Goal: Task Accomplishment & Management: Manage account settings

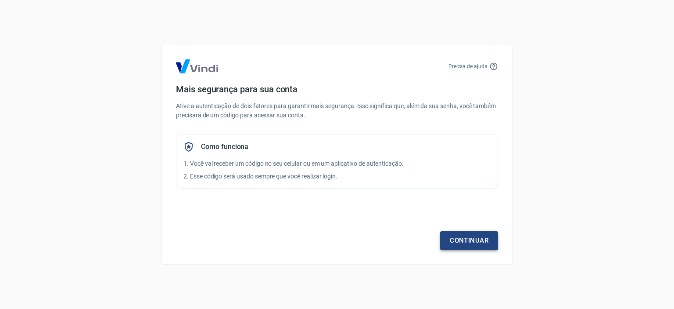
click at [453, 236] on link "Continuar" at bounding box center [469, 240] width 58 height 18
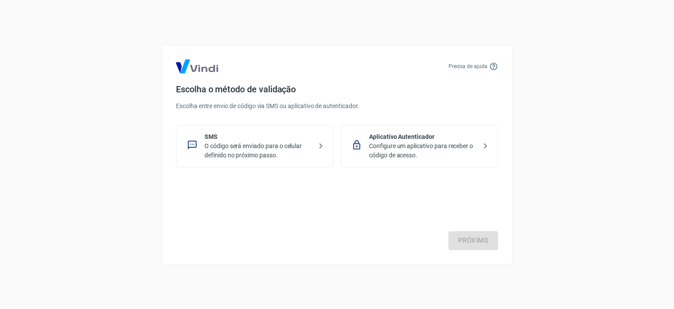
click at [234, 144] on p "O código será enviado para o celular definido no próximo passo." at bounding box center [259, 150] width 108 height 18
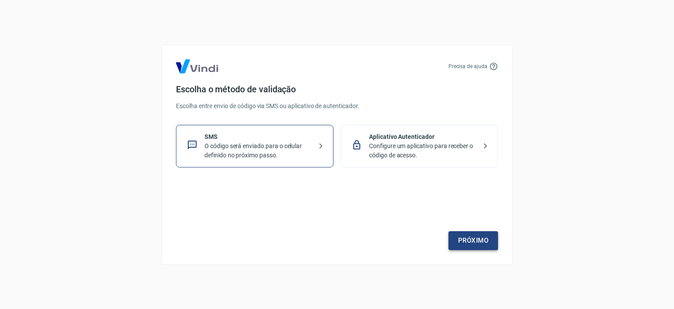
click at [455, 233] on link "Próximo" at bounding box center [474, 240] width 50 height 18
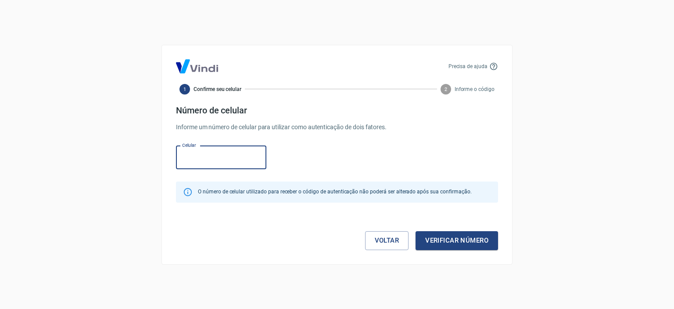
type input "(9"
type input "(81) 99945-5591"
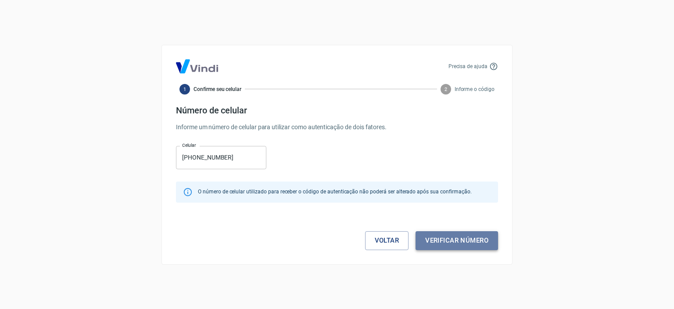
click at [441, 241] on button "Verificar número" at bounding box center [457, 240] width 83 height 18
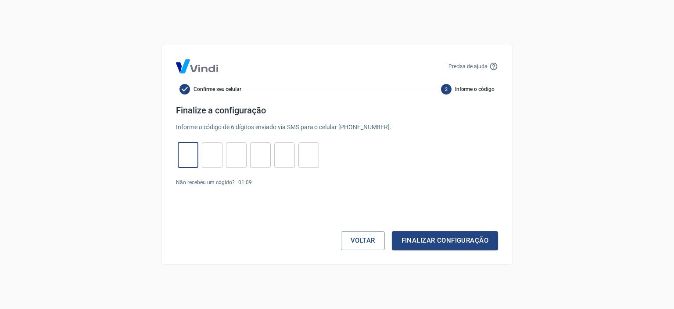
click at [191, 157] on input "tel" at bounding box center [188, 154] width 21 height 19
type input "3"
type input "9"
type input "1"
type input "4"
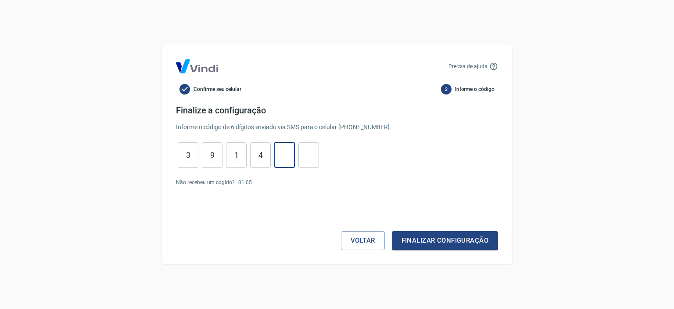
type input "3"
type input "7"
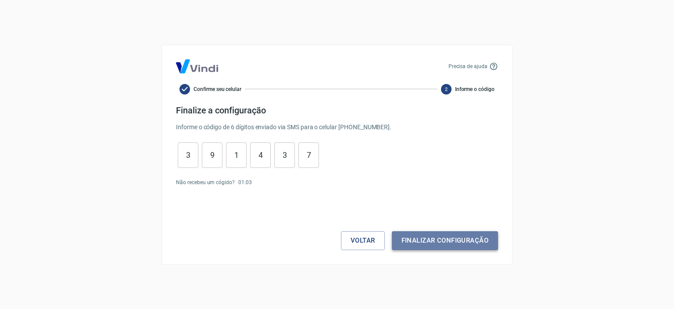
click at [457, 244] on button "Finalizar configuração" at bounding box center [445, 240] width 106 height 18
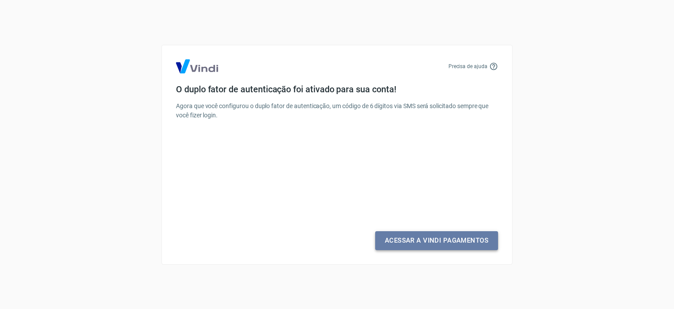
click at [423, 241] on link "Acessar a Vindi Pagamentos" at bounding box center [436, 240] width 123 height 18
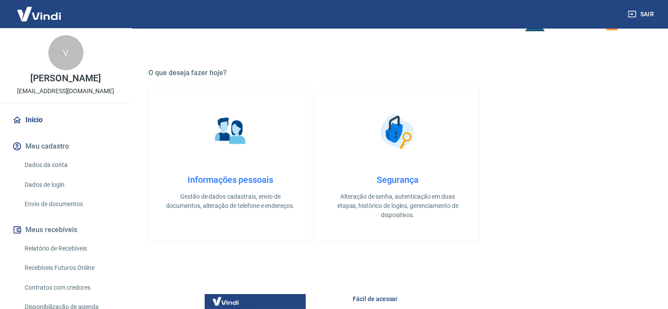
scroll to position [307, 0]
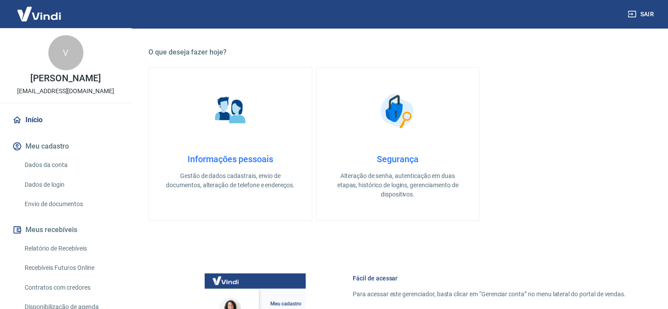
click at [248, 141] on link "Informações pessoais Gestão de dados cadastrais, envio de documentos, alteração…" at bounding box center [230, 143] width 164 height 153
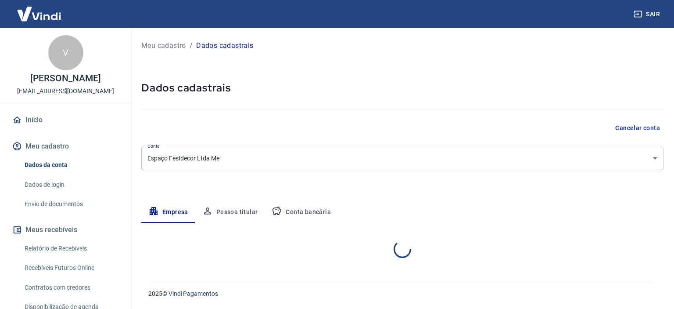
select select "PE"
select select "business"
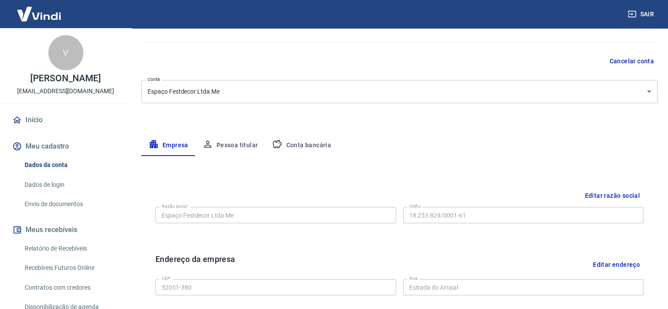
scroll to position [88, 0]
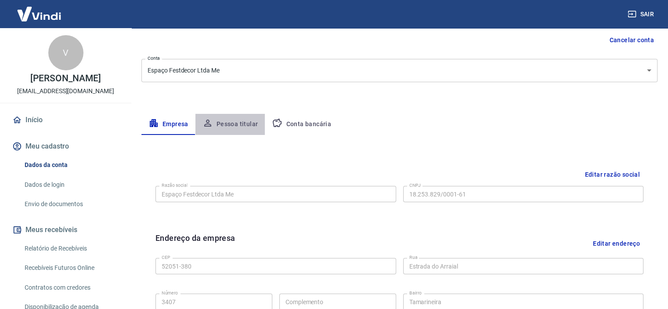
click at [242, 125] on button "Pessoa titular" at bounding box center [230, 124] width 70 height 21
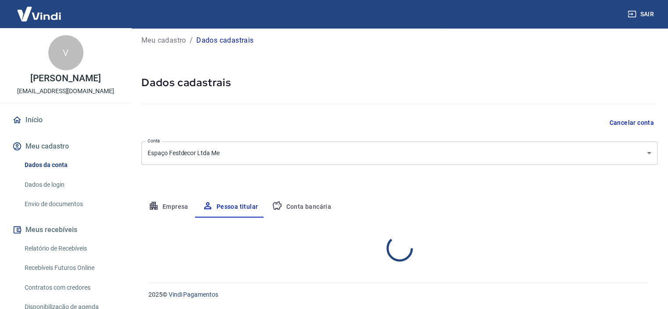
scroll to position [42, 0]
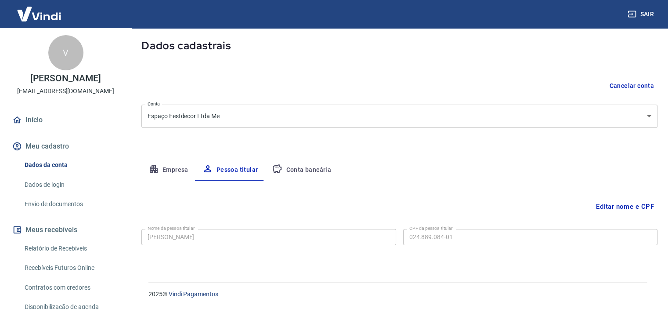
click at [287, 167] on button "Conta bancária" at bounding box center [301, 169] width 73 height 21
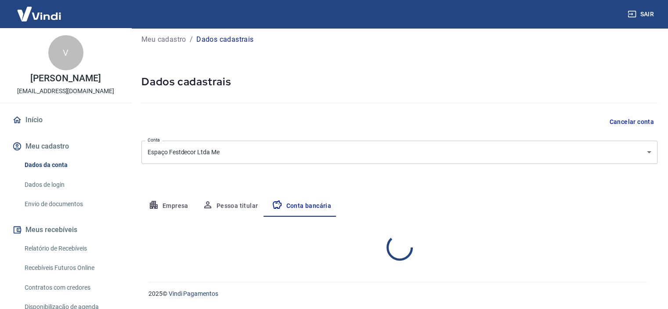
select select "1"
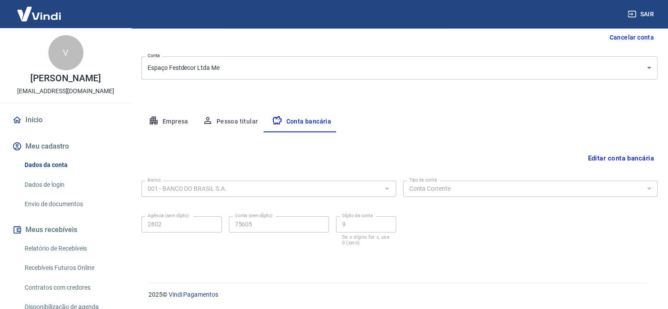
scroll to position [91, 0]
click at [51, 184] on link "Dados de login" at bounding box center [71, 185] width 100 height 18
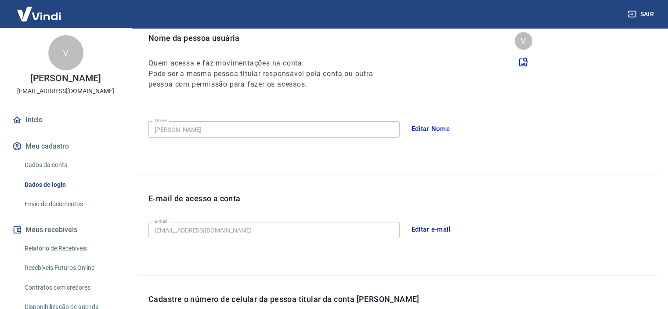
scroll to position [253, 0]
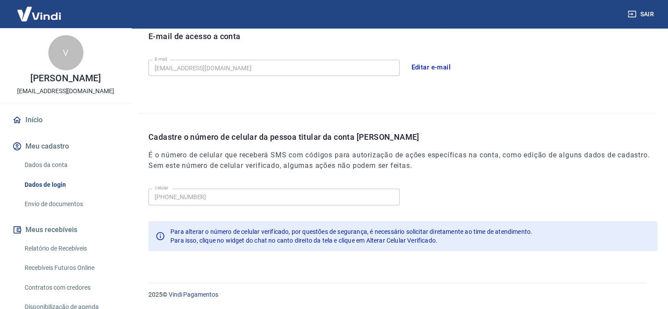
click at [61, 205] on link "Envio de documentos" at bounding box center [71, 204] width 100 height 18
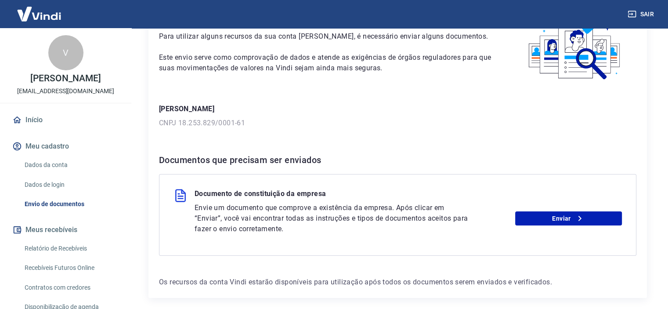
scroll to position [97, 0]
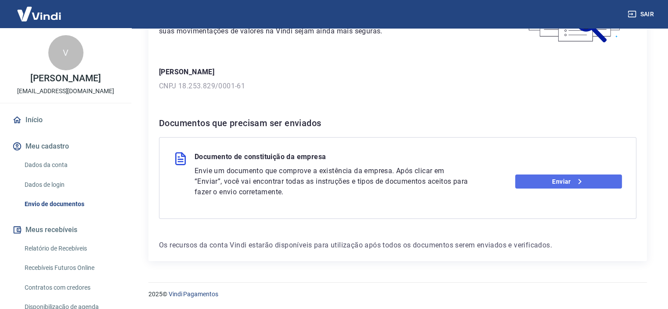
click at [557, 181] on link "Enviar" at bounding box center [568, 181] width 107 height 14
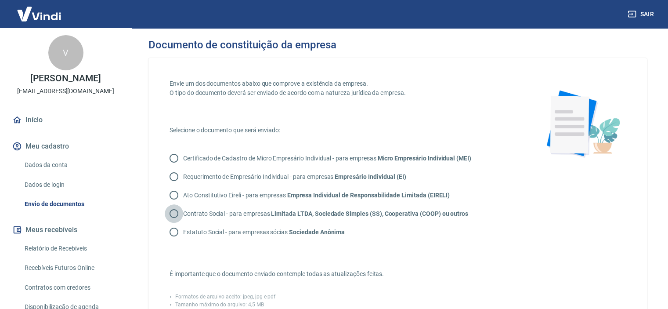
click at [172, 214] on input "Contrato Social - para empresas Limitada LTDA, Sociedade Simples (SS), Cooperat…" at bounding box center [174, 213] width 18 height 18
radio input "true"
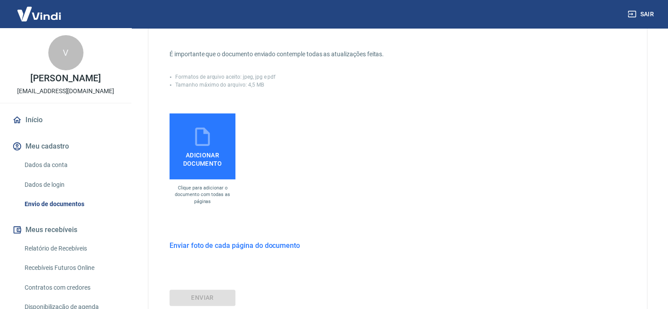
scroll to position [176, 0]
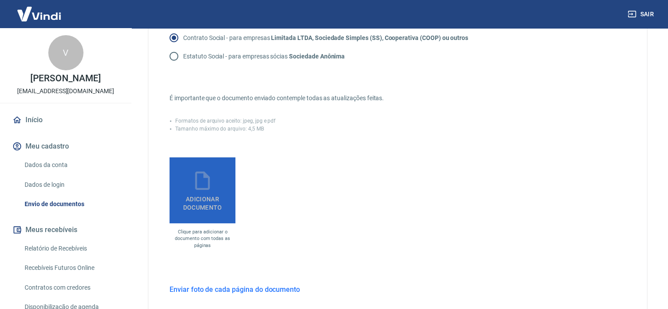
click at [213, 199] on span "Adicionar documento" at bounding box center [202, 201] width 59 height 20
click at [0, 0] on input "Adicionar documento" at bounding box center [0, 0] width 0 height 0
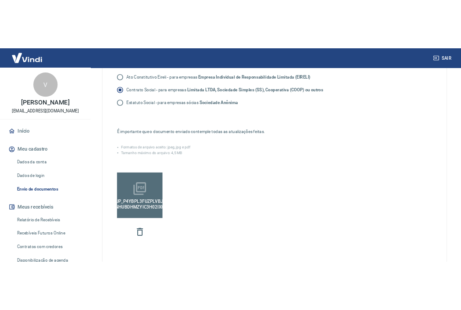
scroll to position [168, 0]
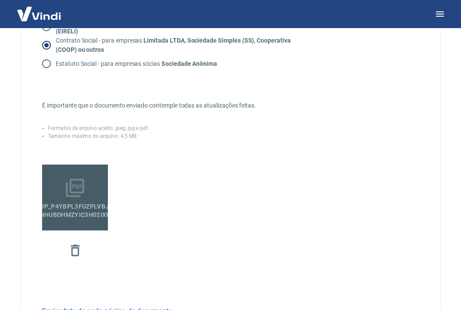
click at [83, 191] on icon at bounding box center [75, 188] width 18 height 18
click at [0, 0] on input "ACFrOgAcJccdUP_P4YBPl3fuZPlVBjccvRfjLB6eVW-mrws8DvNHUbdHMzyIC3h02IxKnsdld1P-jyK…" at bounding box center [0, 0] width 0 height 0
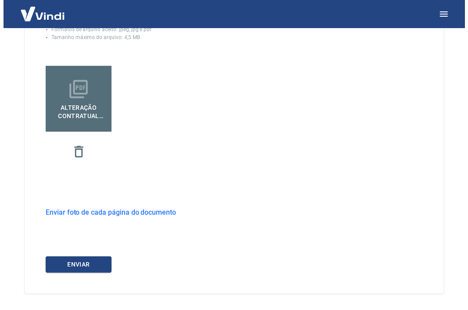
scroll to position [299, 0]
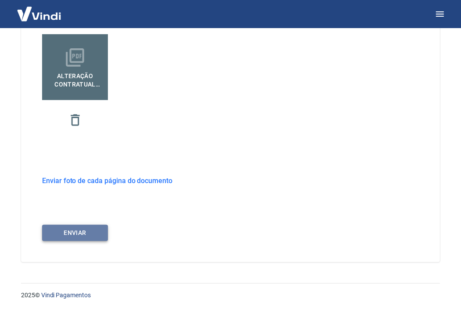
click at [92, 232] on button "ENVIAR" at bounding box center [75, 233] width 66 height 16
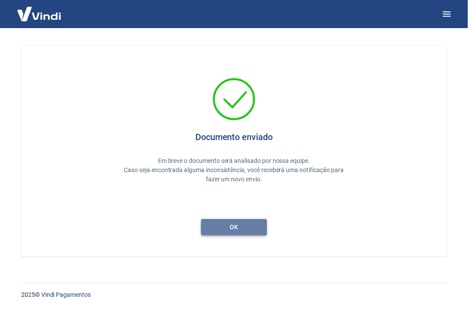
click at [240, 228] on button "ok" at bounding box center [234, 227] width 66 height 16
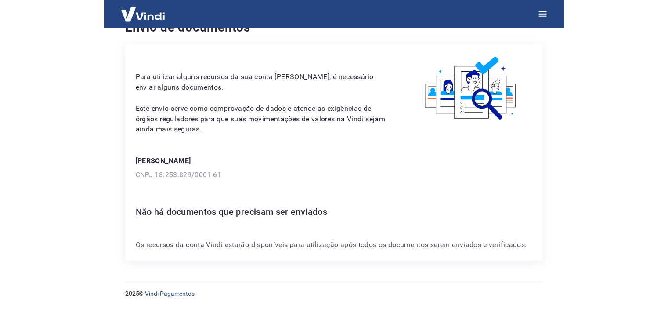
scroll to position [9, 0]
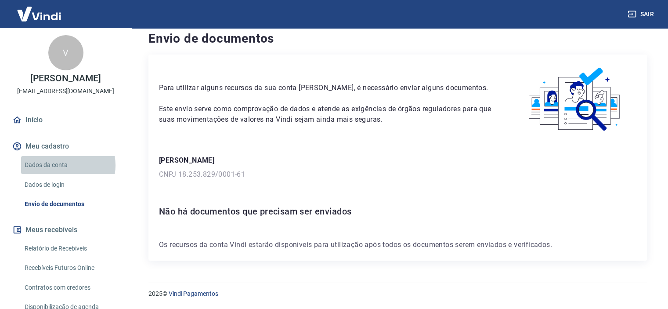
click at [61, 165] on link "Dados da conta" at bounding box center [71, 165] width 100 height 18
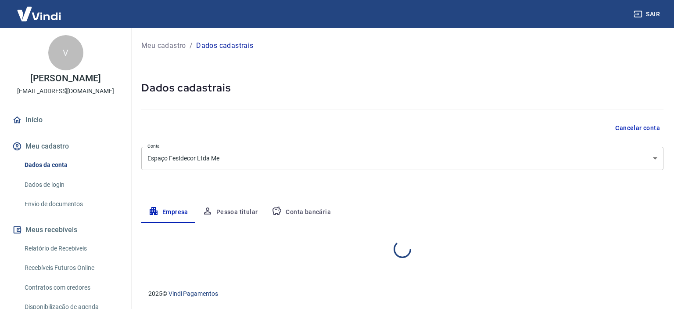
select select "PE"
select select "business"
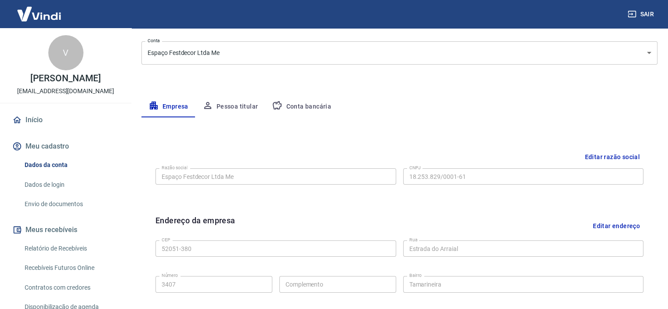
scroll to position [132, 0]
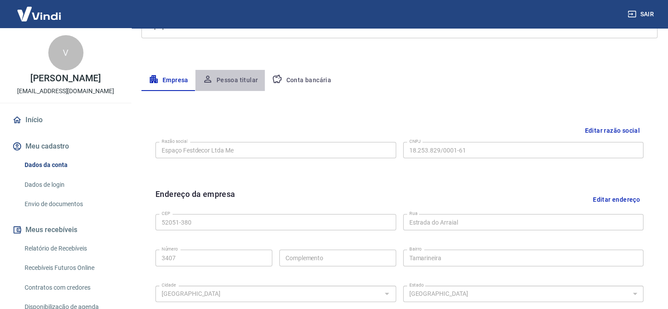
click at [242, 84] on button "Pessoa titular" at bounding box center [230, 80] width 70 height 21
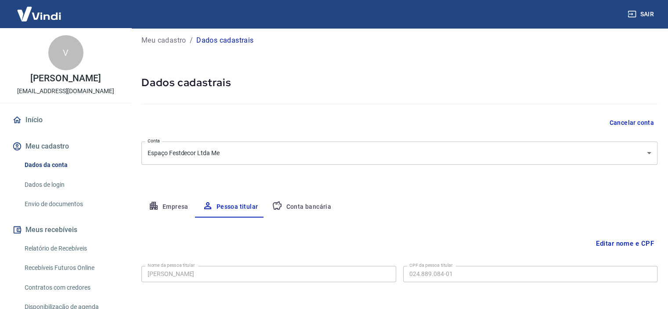
scroll to position [42, 0]
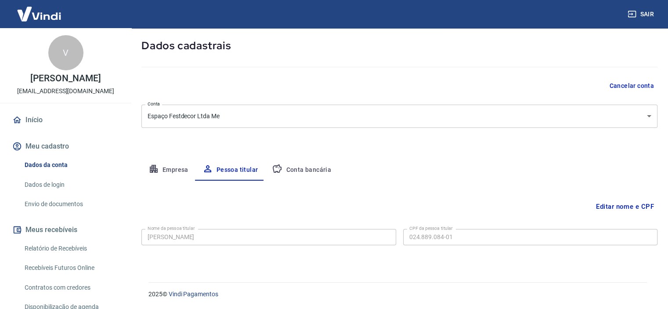
click at [303, 170] on button "Conta bancária" at bounding box center [301, 169] width 73 height 21
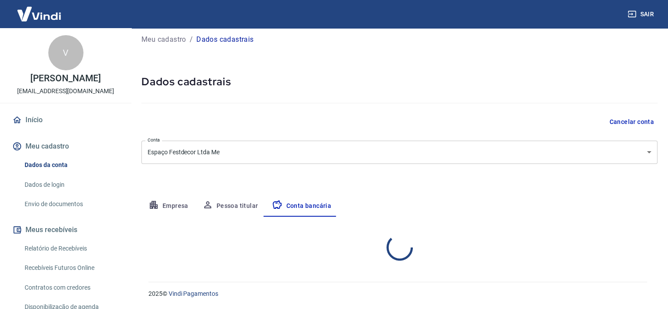
select select "1"
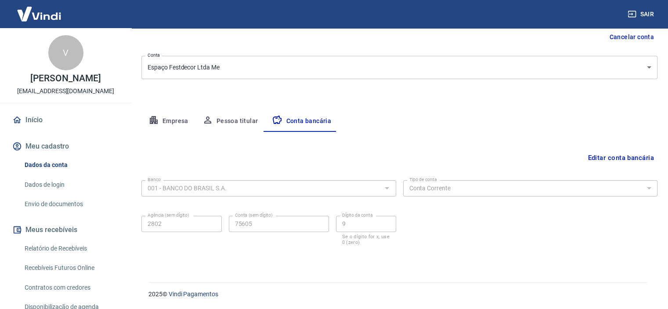
scroll to position [44, 0]
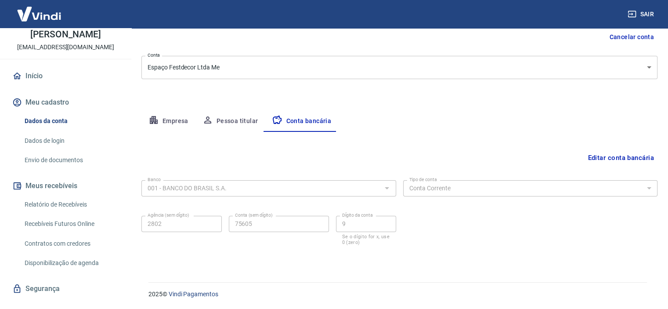
click at [58, 188] on button "Meus recebíveis" at bounding box center [66, 185] width 110 height 19
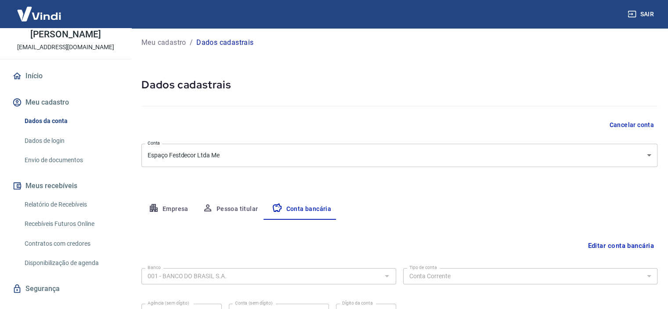
scroll to position [0, 0]
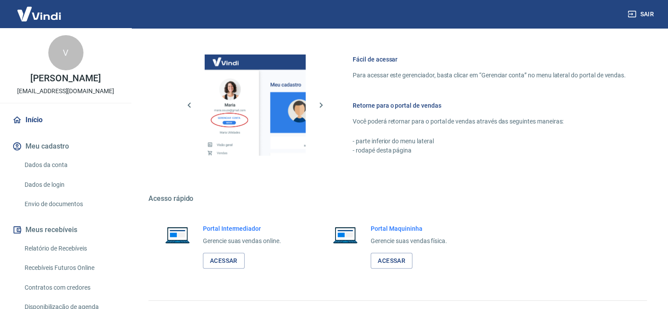
scroll to position [476, 0]
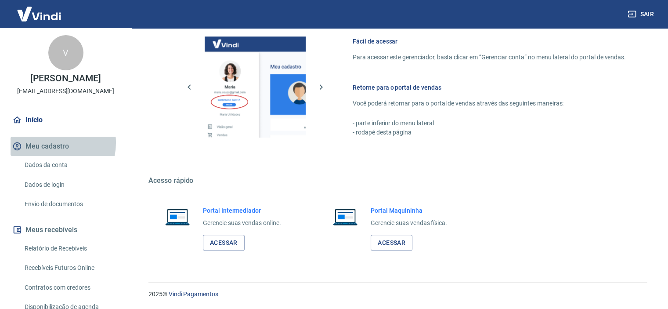
click at [51, 143] on button "Meu cadastro" at bounding box center [66, 146] width 110 height 19
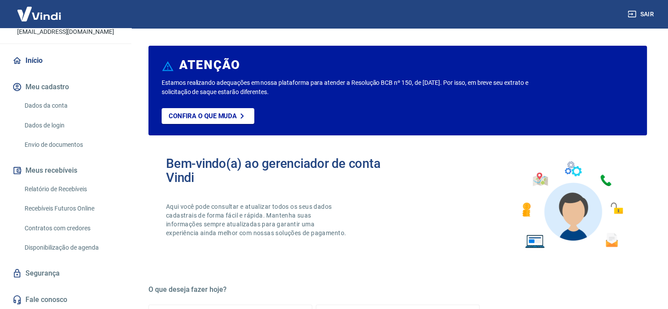
scroll to position [0, 0]
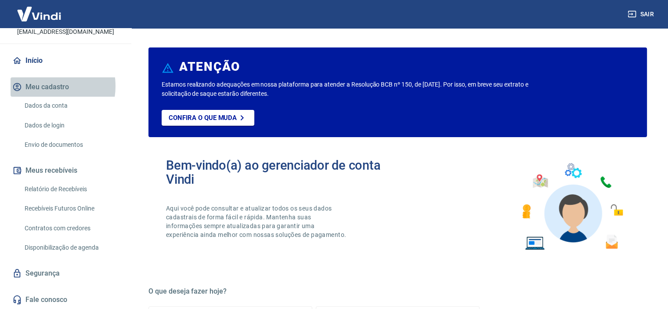
click at [43, 86] on button "Meu cadastro" at bounding box center [66, 86] width 110 height 19
click at [49, 106] on link "Dados da conta" at bounding box center [71, 106] width 100 height 18
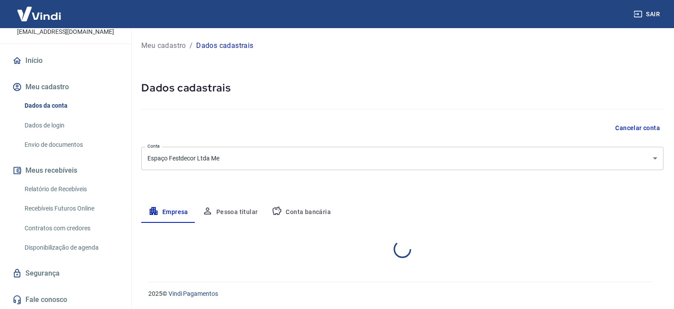
select select "PE"
select select "business"
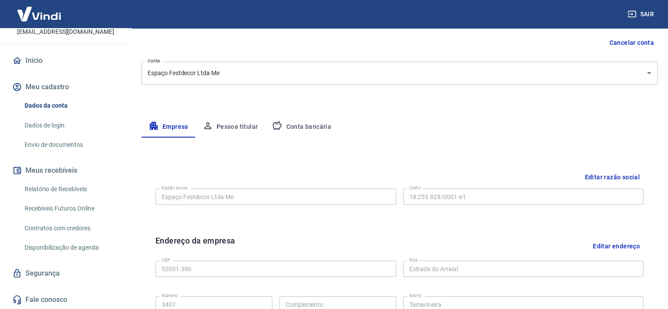
scroll to position [61, 0]
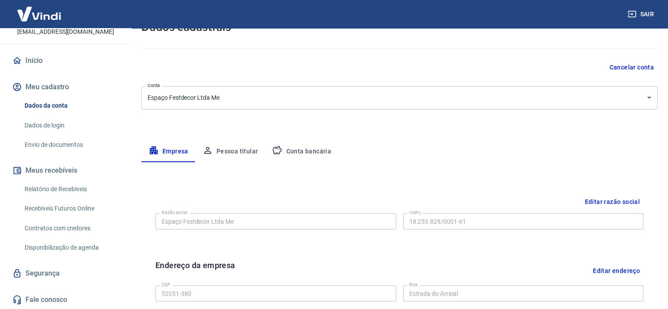
click at [295, 151] on button "Conta bancária" at bounding box center [301, 151] width 73 height 21
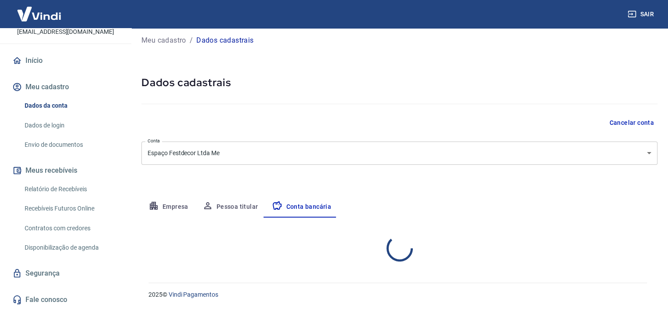
select select "1"
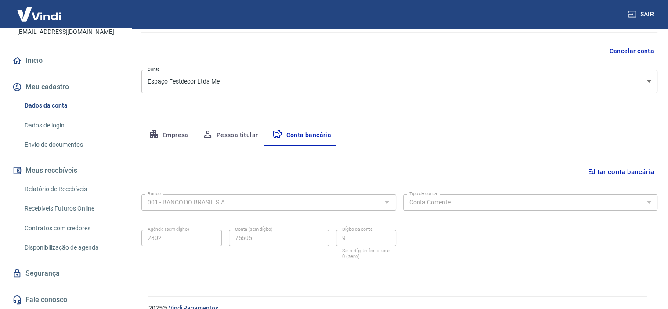
scroll to position [91, 0]
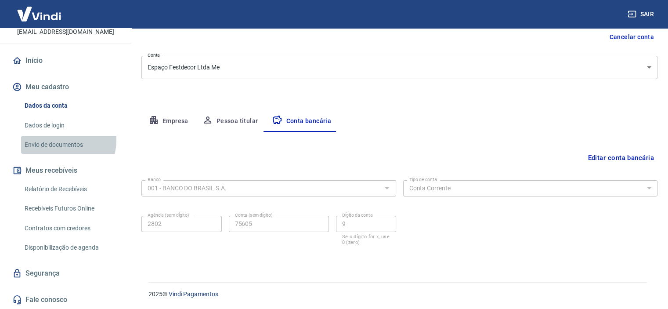
click at [60, 140] on link "Envio de documentos" at bounding box center [71, 145] width 100 height 18
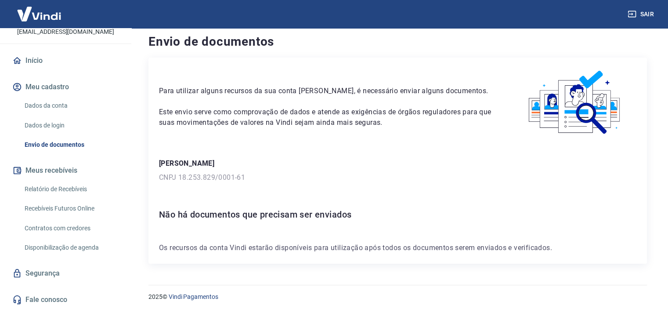
scroll to position [9, 0]
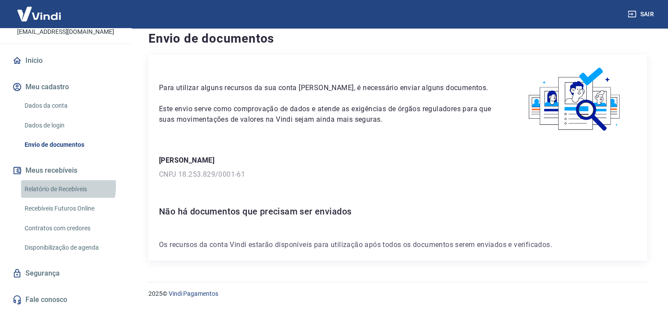
click at [61, 186] on link "Relatório de Recebíveis" at bounding box center [71, 189] width 100 height 18
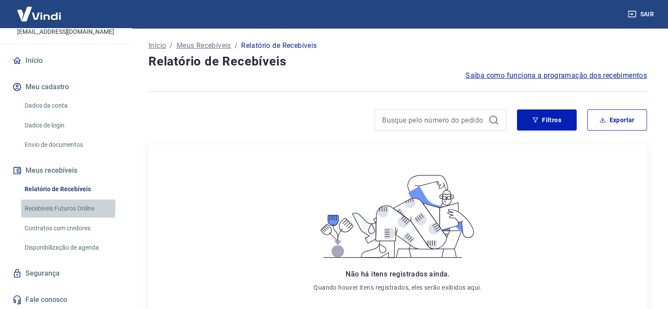
click at [53, 207] on link "Recebíveis Futuros Online" at bounding box center [71, 208] width 100 height 18
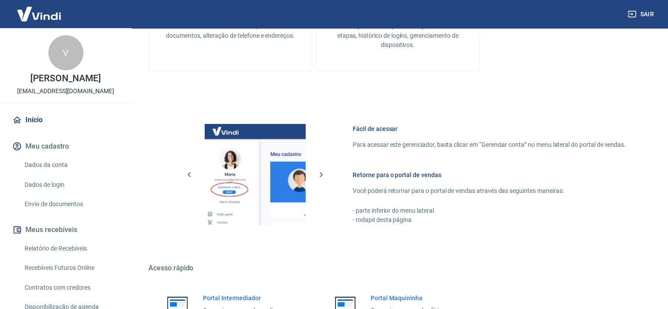
scroll to position [395, 0]
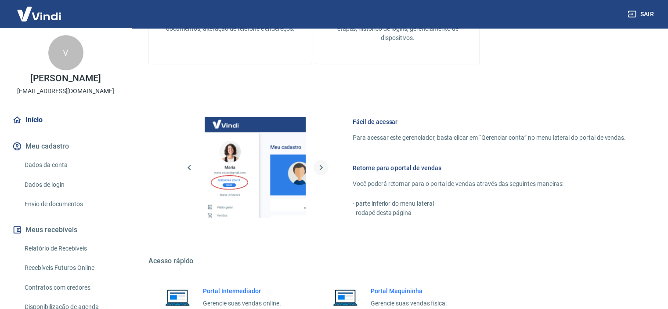
click at [322, 168] on icon "button" at bounding box center [321, 167] width 11 height 11
click at [187, 168] on icon "button" at bounding box center [189, 167] width 11 height 11
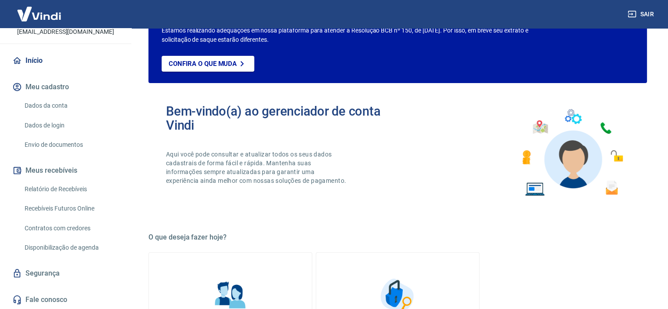
scroll to position [0, 0]
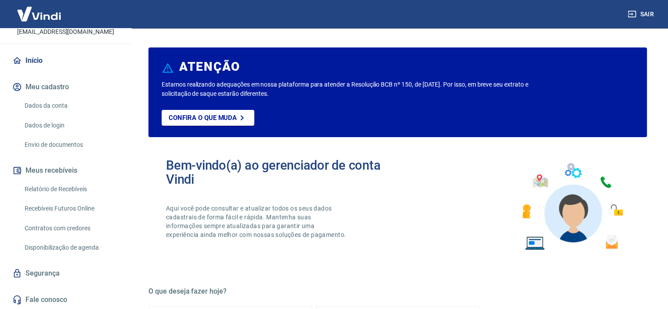
click at [27, 60] on link "Início" at bounding box center [66, 60] width 110 height 19
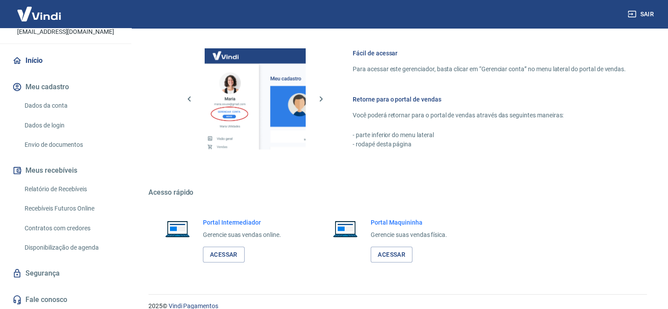
scroll to position [476, 0]
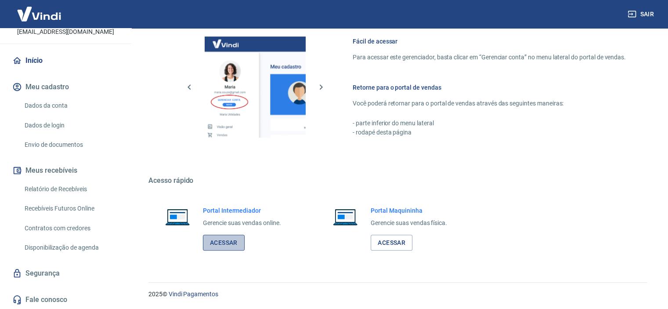
click at [225, 244] on link "Acessar" at bounding box center [224, 242] width 42 height 16
